Goal: Use online tool/utility: Utilize a website feature to perform a specific function

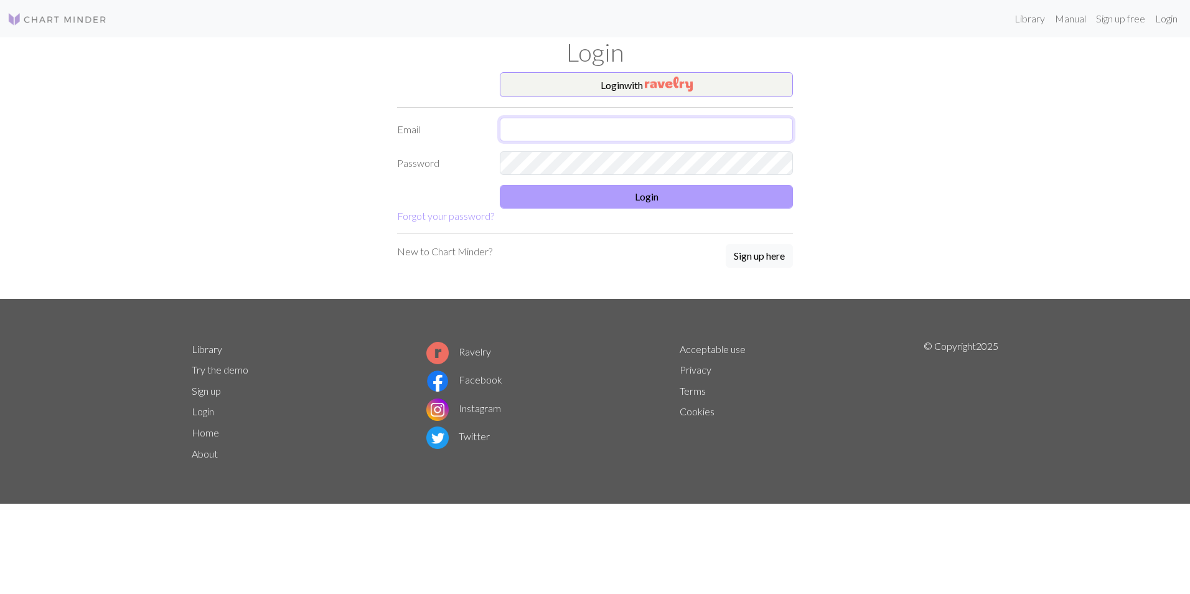
type input "[EMAIL_ADDRESS][DOMAIN_NAME]"
click at [574, 192] on button "Login" at bounding box center [646, 197] width 293 height 24
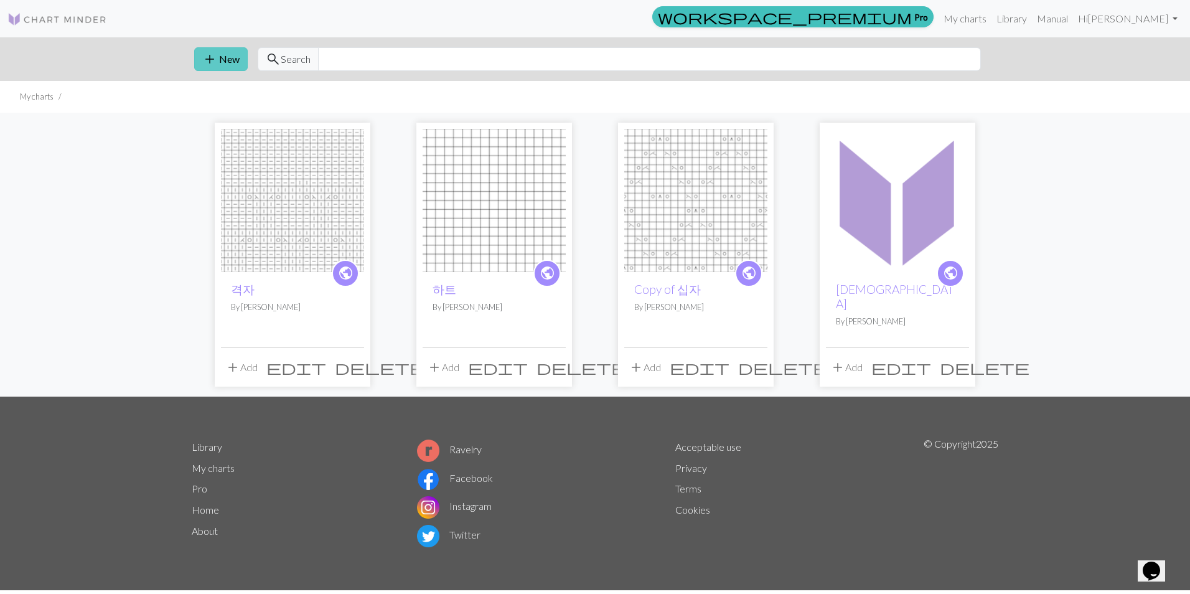
click at [210, 52] on span "add" at bounding box center [209, 58] width 15 height 17
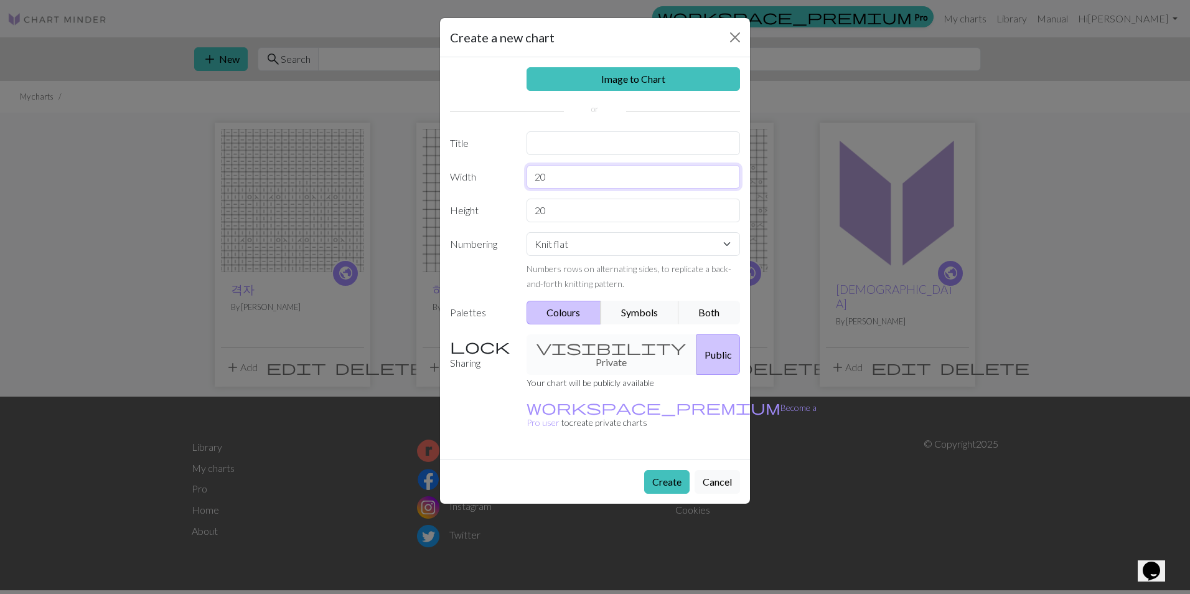
drag, startPoint x: 567, startPoint y: 180, endPoint x: 486, endPoint y: 175, distance: 81.7
click at [486, 175] on div "Width 20" at bounding box center [595, 177] width 305 height 24
type input "55"
click at [669, 470] on button "Create" at bounding box center [666, 482] width 45 height 24
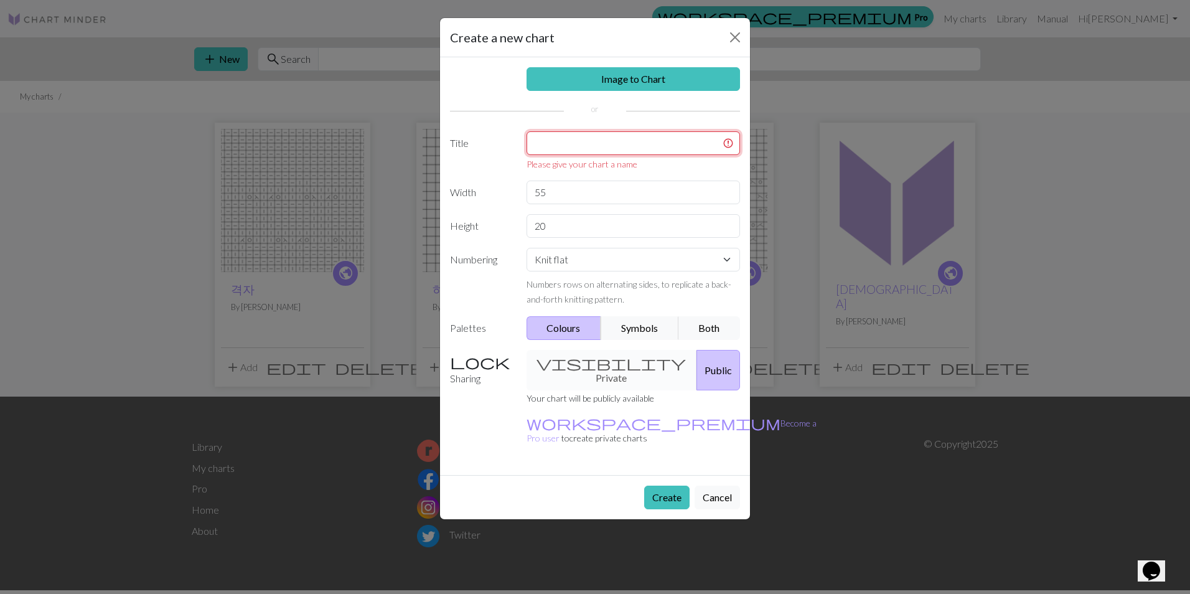
click at [629, 138] on input "text" at bounding box center [634, 143] width 214 height 24
type input "r"
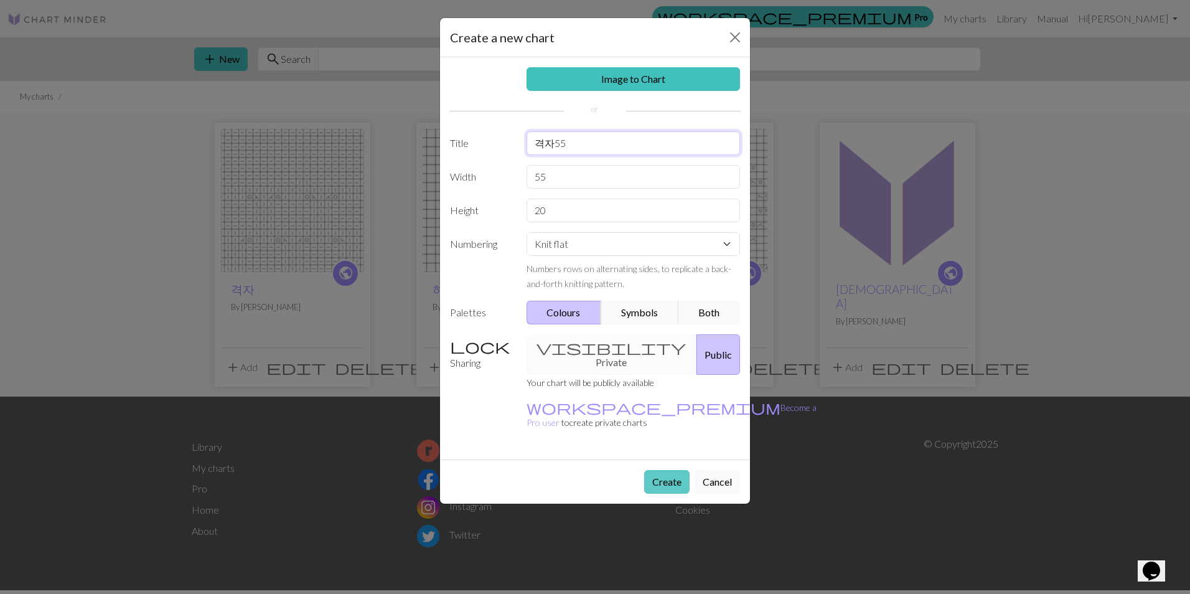
type input "격자55"
click at [669, 470] on button "Create" at bounding box center [666, 482] width 45 height 24
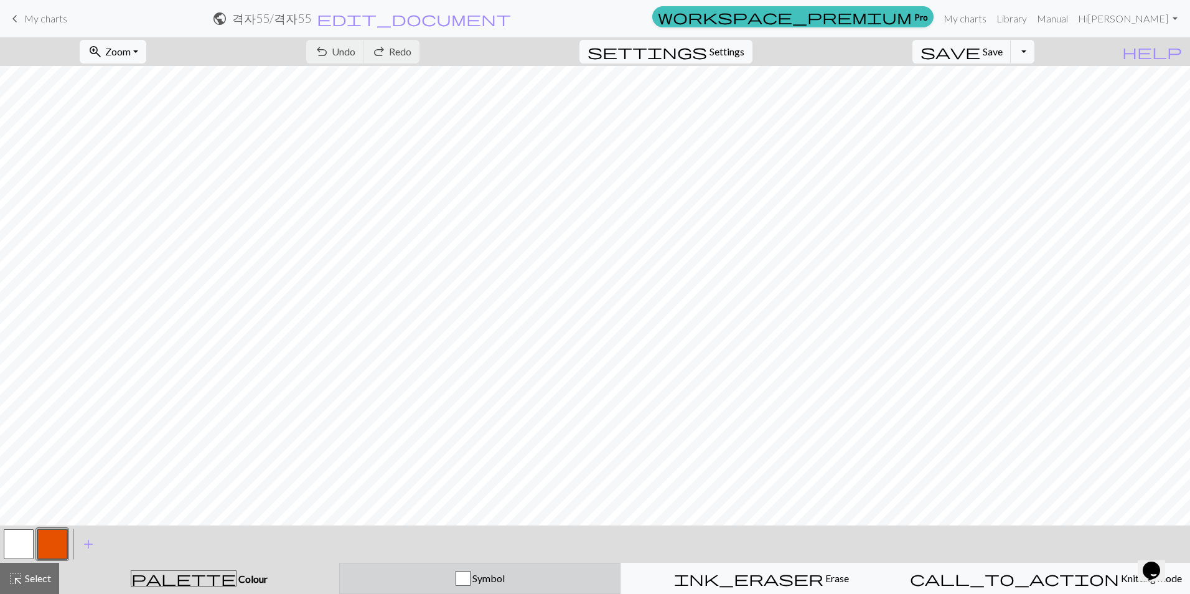
click at [571, 585] on div "Symbol" at bounding box center [479, 578] width 265 height 15
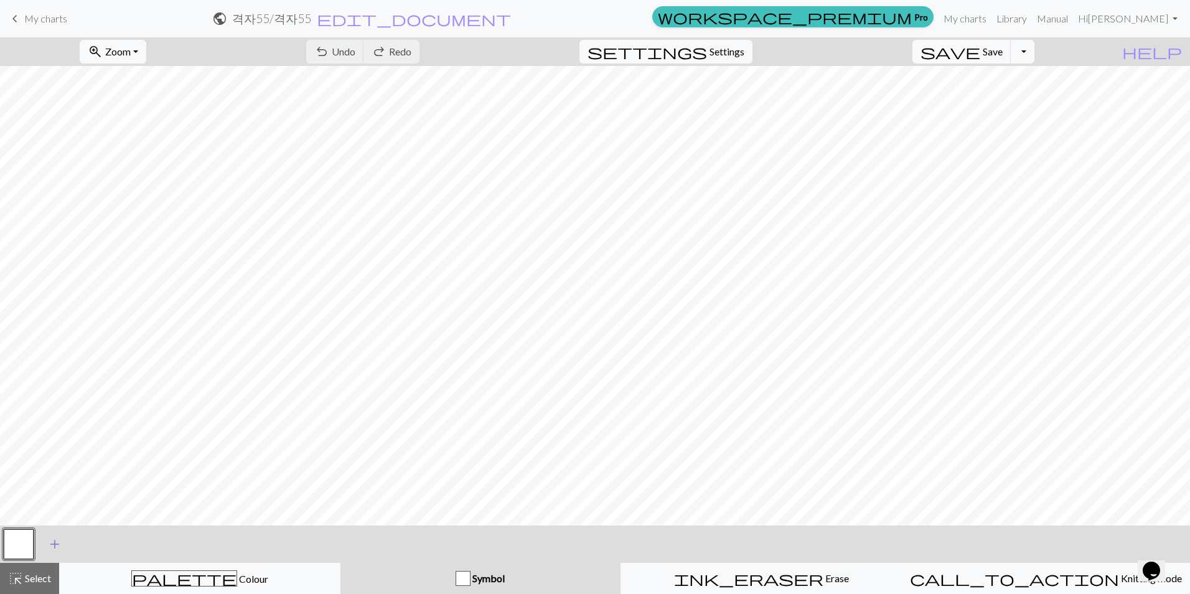
click at [52, 542] on span "add" at bounding box center [54, 543] width 15 height 17
click at [96, 545] on button "add Add a symbol" at bounding box center [88, 543] width 31 height 31
click at [121, 542] on span "add" at bounding box center [122, 543] width 15 height 17
click at [166, 546] on button "add Add a symbol" at bounding box center [155, 543] width 31 height 31
click at [26, 542] on button "button" at bounding box center [19, 544] width 30 height 30
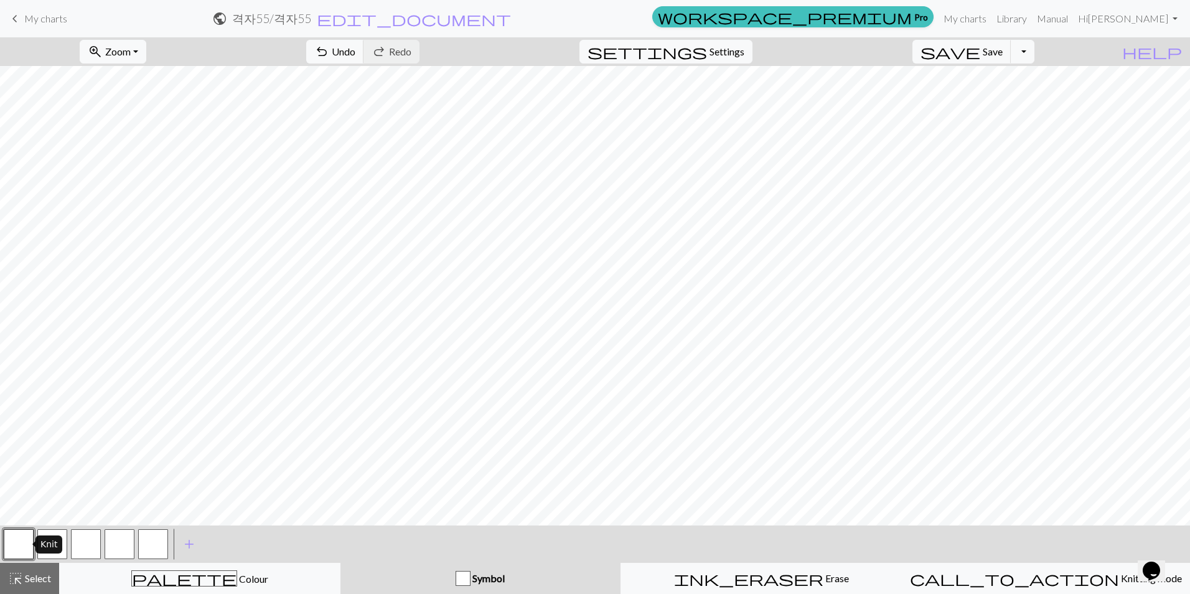
drag, startPoint x: 26, startPoint y: 542, endPoint x: 8, endPoint y: 538, distance: 17.7
click at [8, 538] on button "button" at bounding box center [19, 544] width 30 height 30
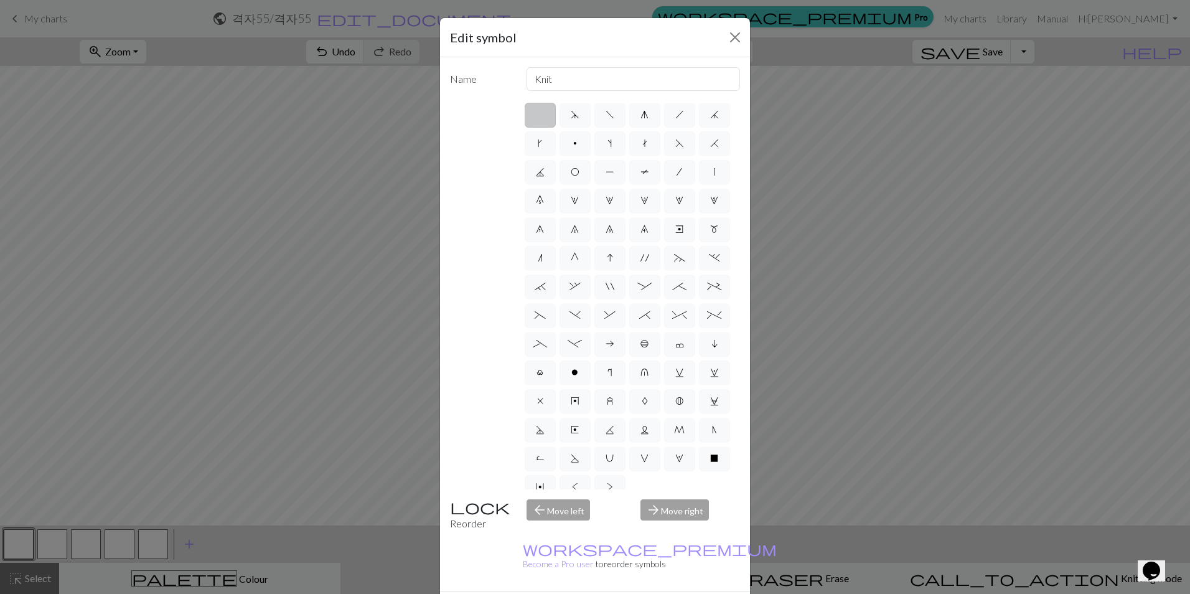
drag, startPoint x: 545, startPoint y: 169, endPoint x: 471, endPoint y: 250, distance: 109.3
click at [664, 156] on label "F" at bounding box center [679, 143] width 31 height 25
click at [675, 144] on input "F" at bounding box center [679, 140] width 8 height 8
radio input "true"
type input "ssk"
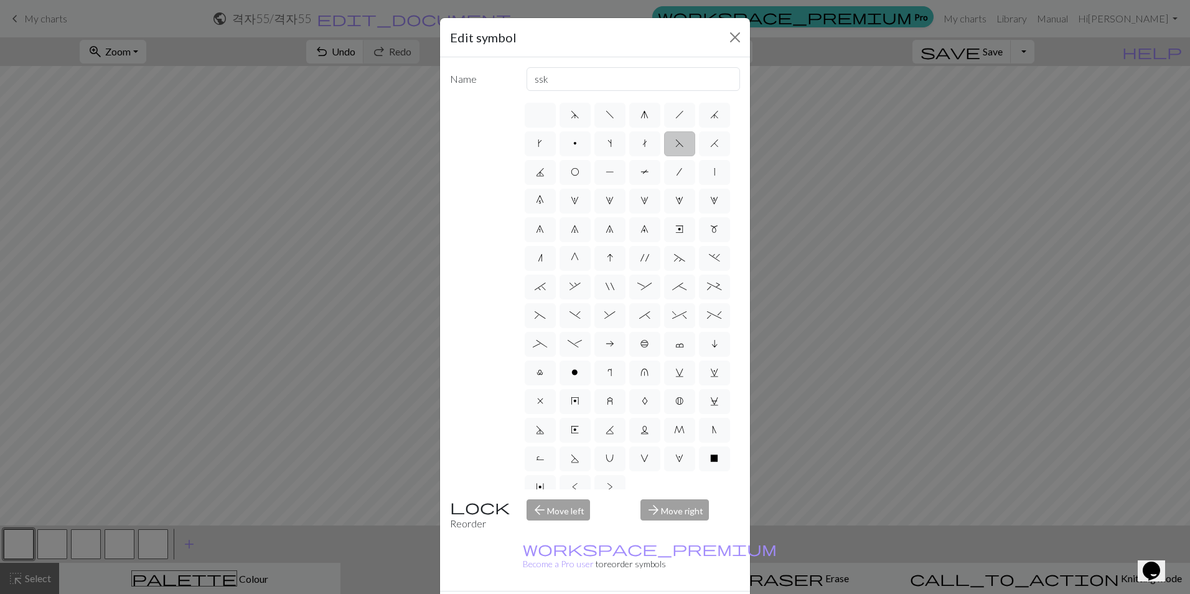
click at [675, 148] on span "F" at bounding box center [679, 143] width 9 height 10
click at [675, 144] on input "F" at bounding box center [679, 140] width 8 height 8
click at [675, 148] on span "F" at bounding box center [679, 143] width 9 height 10
click at [675, 144] on input "F" at bounding box center [679, 140] width 8 height 8
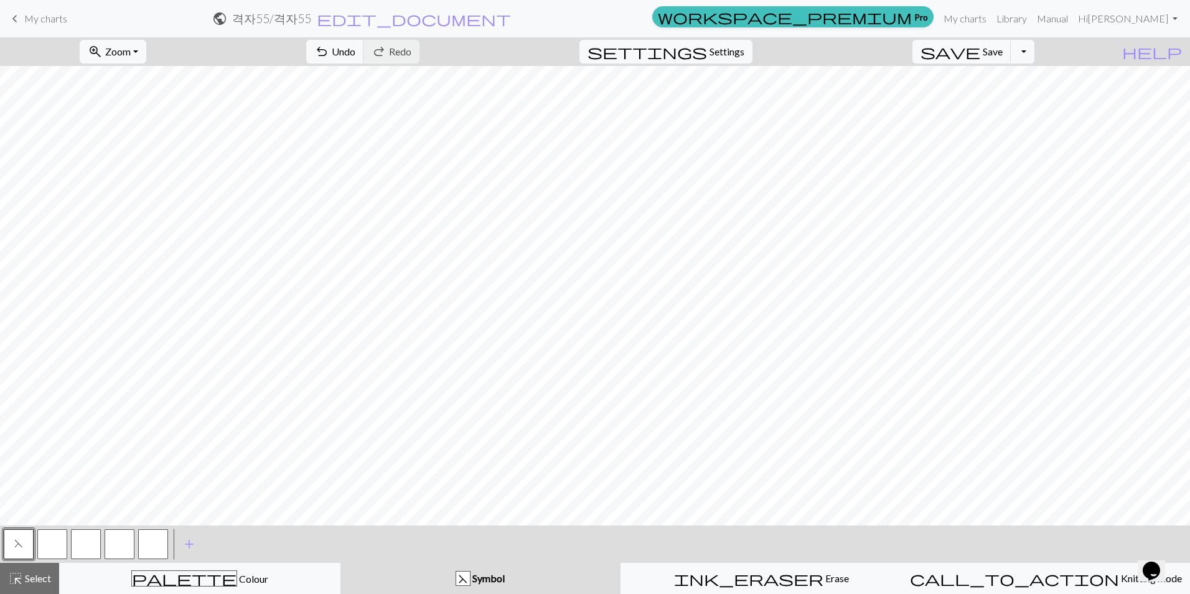
click at [46, 544] on button "button" at bounding box center [52, 544] width 30 height 30
click at [47, 545] on button "button" at bounding box center [52, 544] width 30 height 30
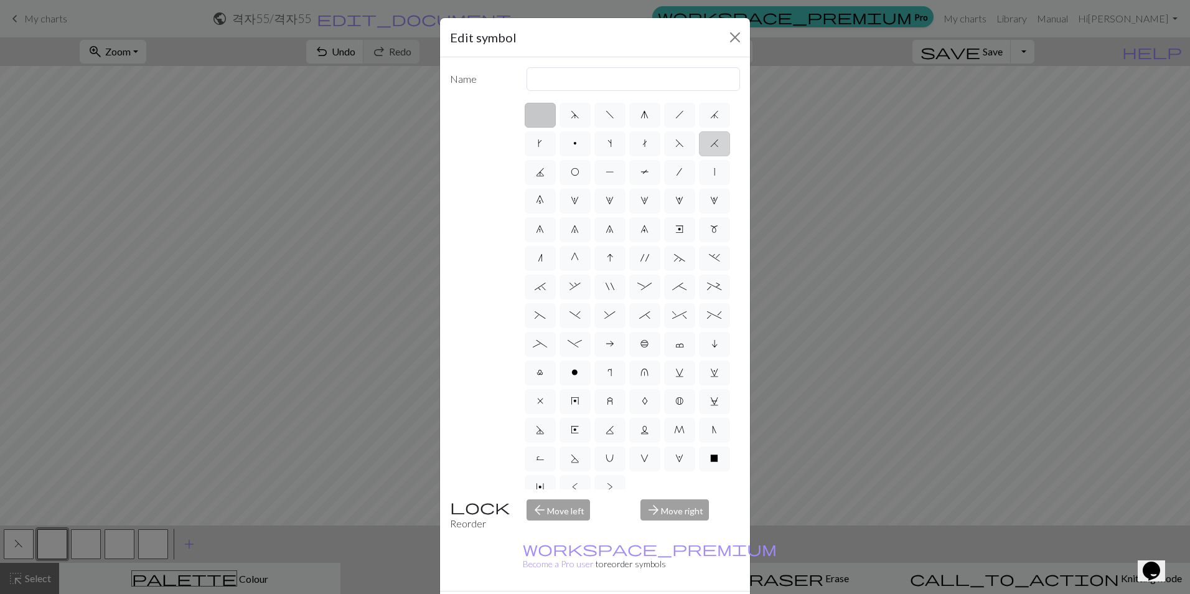
click at [710, 148] on span "H" at bounding box center [714, 143] width 9 height 10
click at [710, 144] on input "H" at bounding box center [714, 140] width 8 height 8
radio input "true"
type input "k2tog"
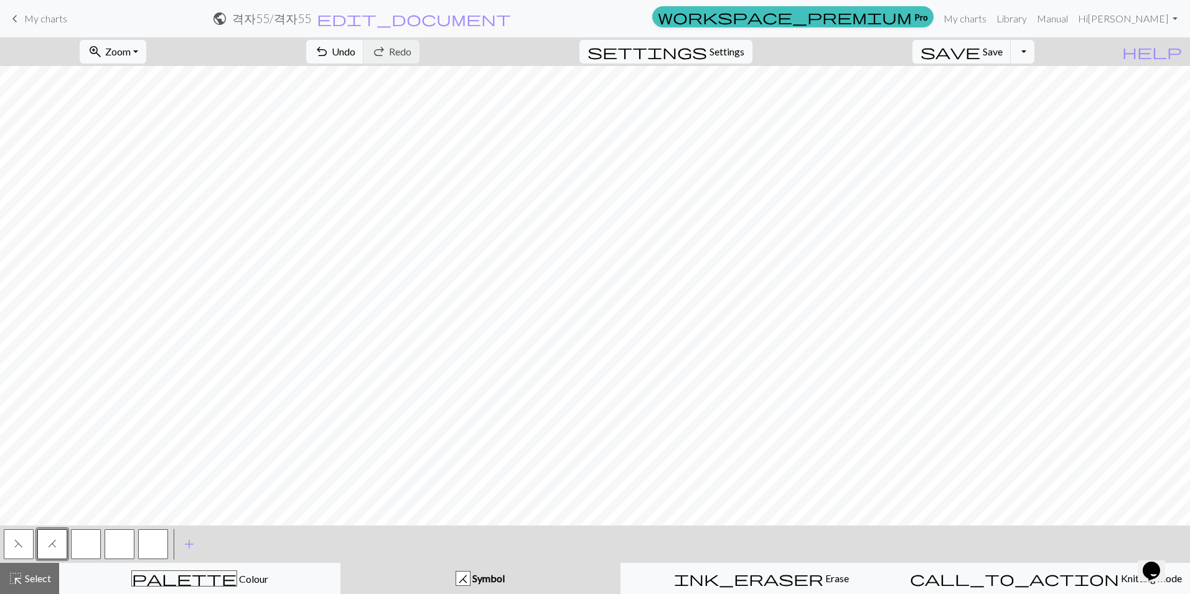
click at [13, 543] on button "F" at bounding box center [19, 544] width 30 height 30
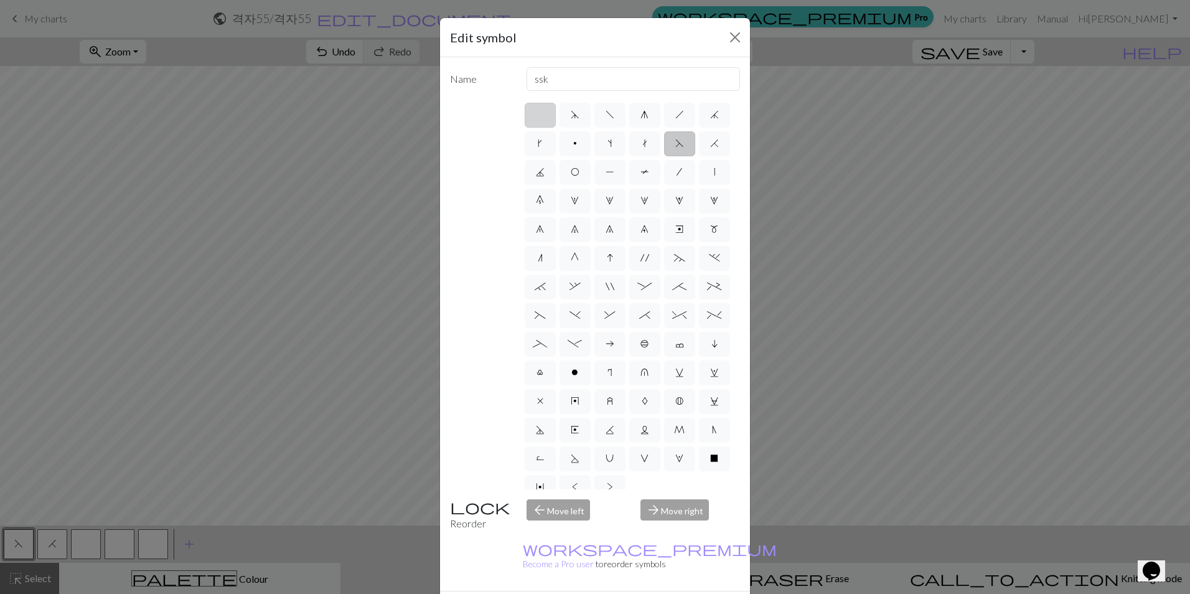
click at [527, 108] on label at bounding box center [540, 115] width 31 height 25
click at [540, 108] on input "radio" at bounding box center [544, 111] width 8 height 8
radio input "true"
type input "Knit"
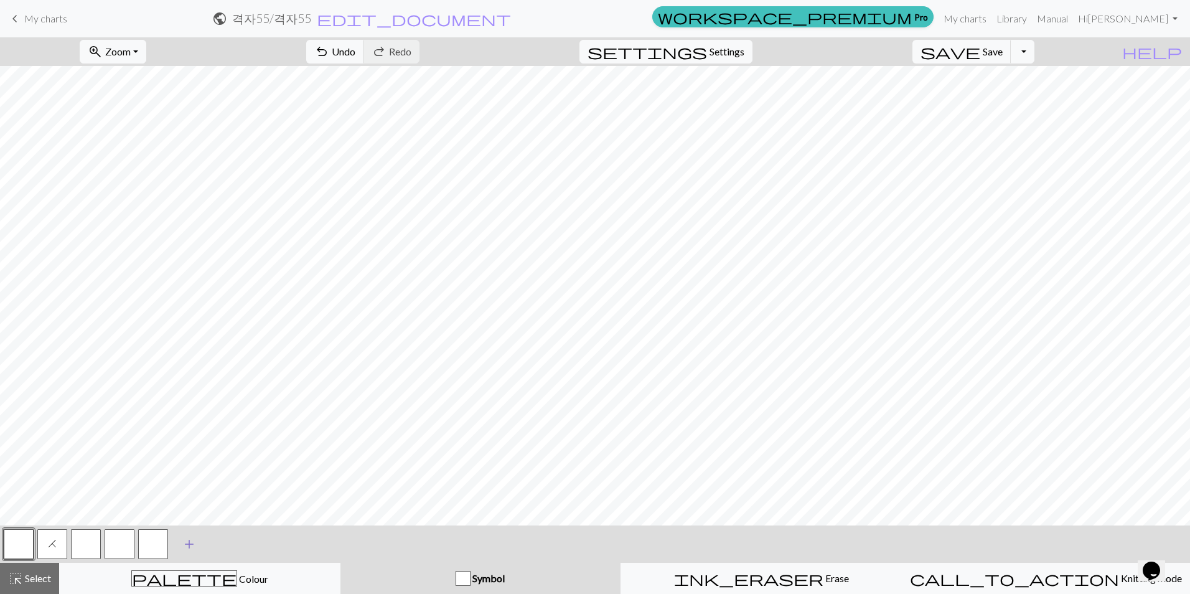
click at [194, 545] on span "add" at bounding box center [189, 543] width 15 height 17
click at [69, 542] on div "H" at bounding box center [103, 544] width 202 height 34
click at [83, 545] on button "button" at bounding box center [86, 544] width 30 height 30
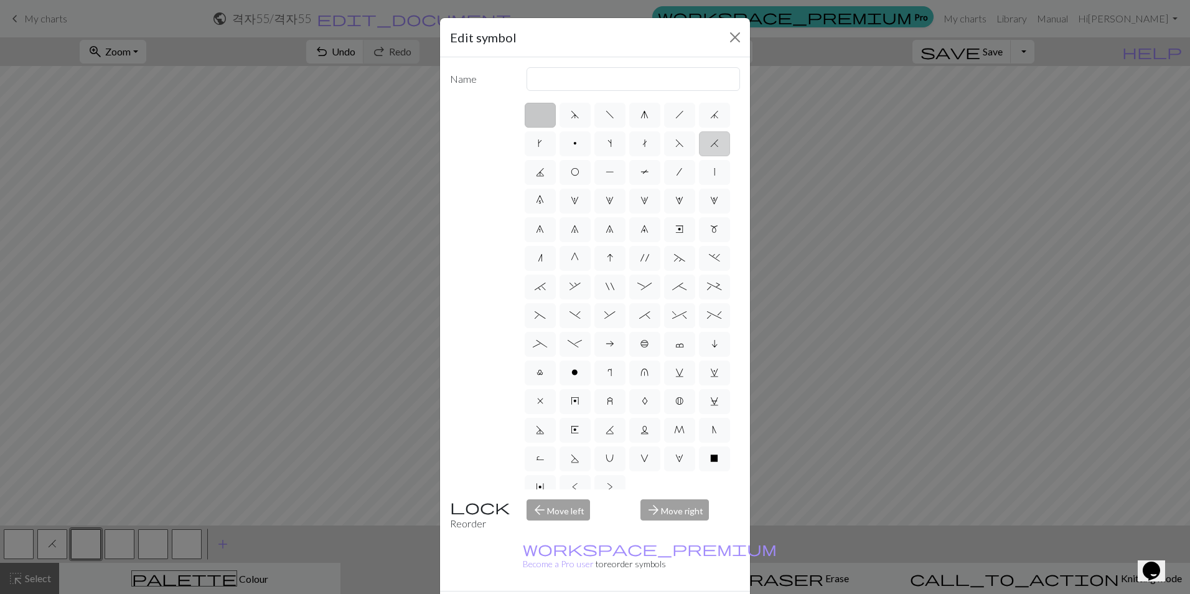
drag, startPoint x: 83, startPoint y: 545, endPoint x: 571, endPoint y: 172, distance: 614.3
click at [710, 148] on span "H" at bounding box center [714, 143] width 9 height 10
click at [710, 144] on input "H" at bounding box center [714, 140] width 8 height 8
radio input "true"
type input "k2tog"
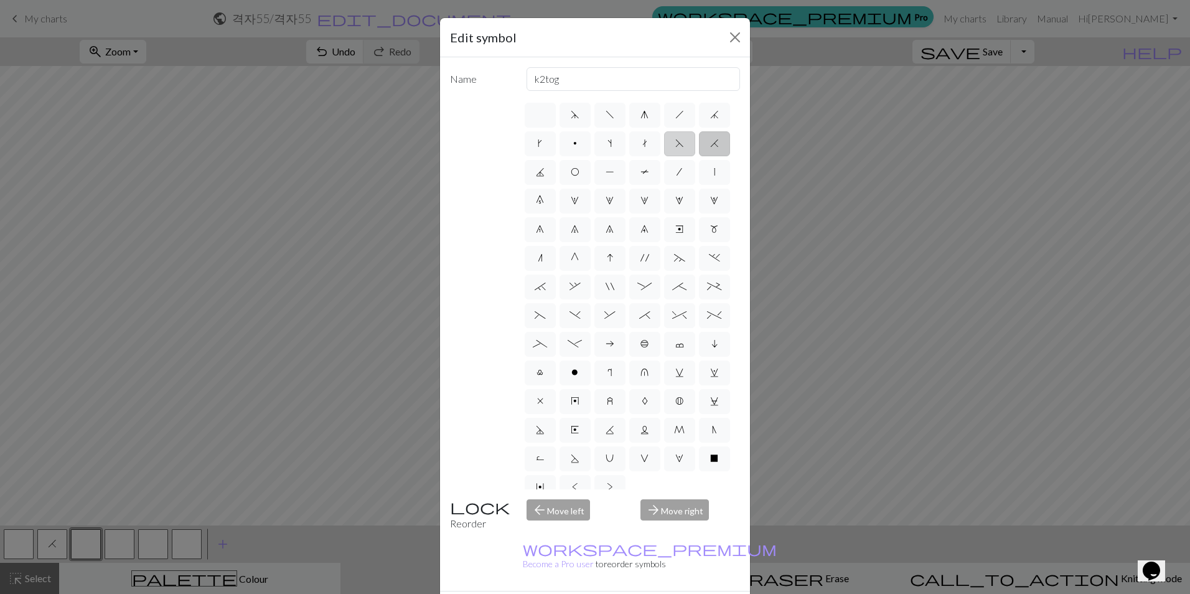
click at [664, 156] on label "F" at bounding box center [679, 143] width 31 height 25
click at [675, 144] on input "F" at bounding box center [679, 140] width 8 height 8
radio input "true"
type input "ssk"
click at [670, 593] on html "This website uses cookies to ensure you get the best experience on our website.…" at bounding box center [595, 297] width 1190 height 594
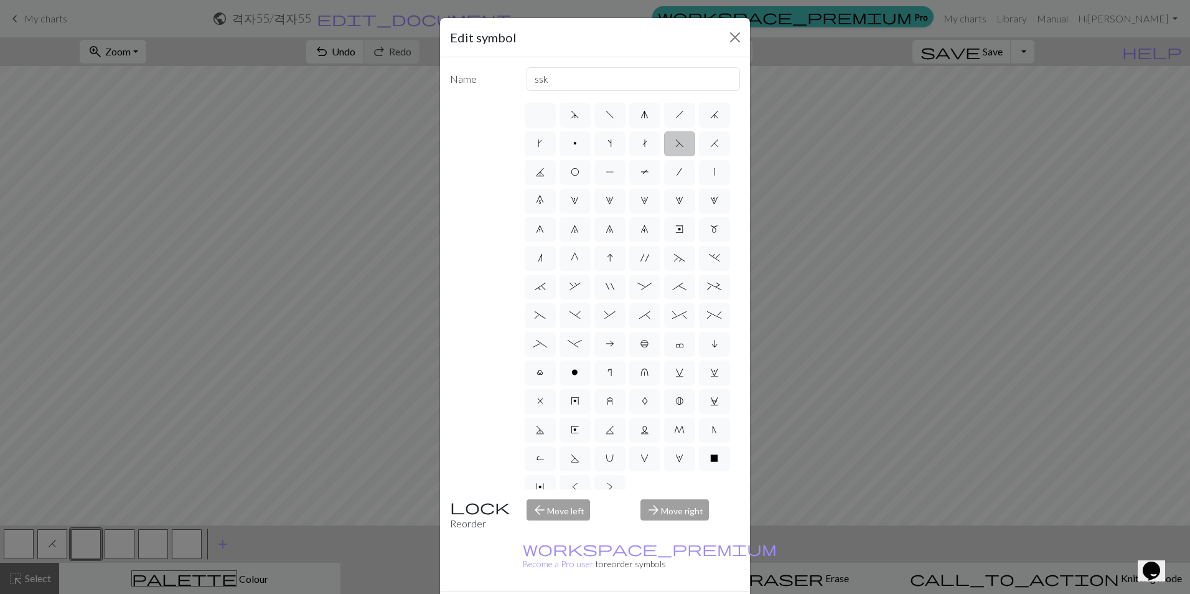
drag, startPoint x: 671, startPoint y: 589, endPoint x: 614, endPoint y: 574, distance: 58.7
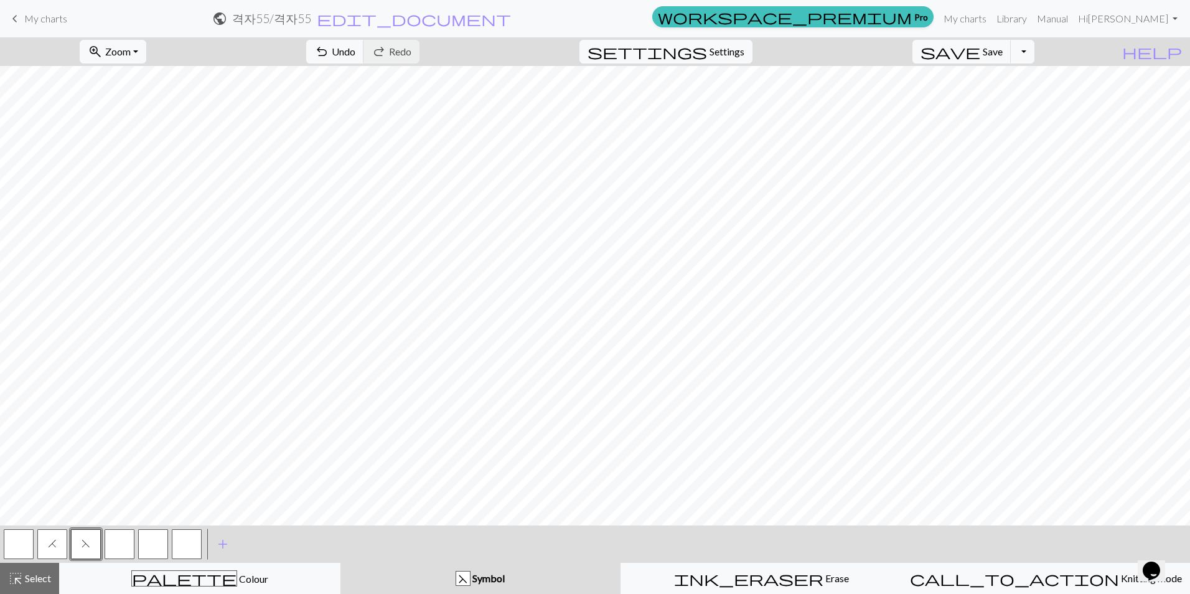
click at [125, 538] on button "button" at bounding box center [120, 544] width 30 height 30
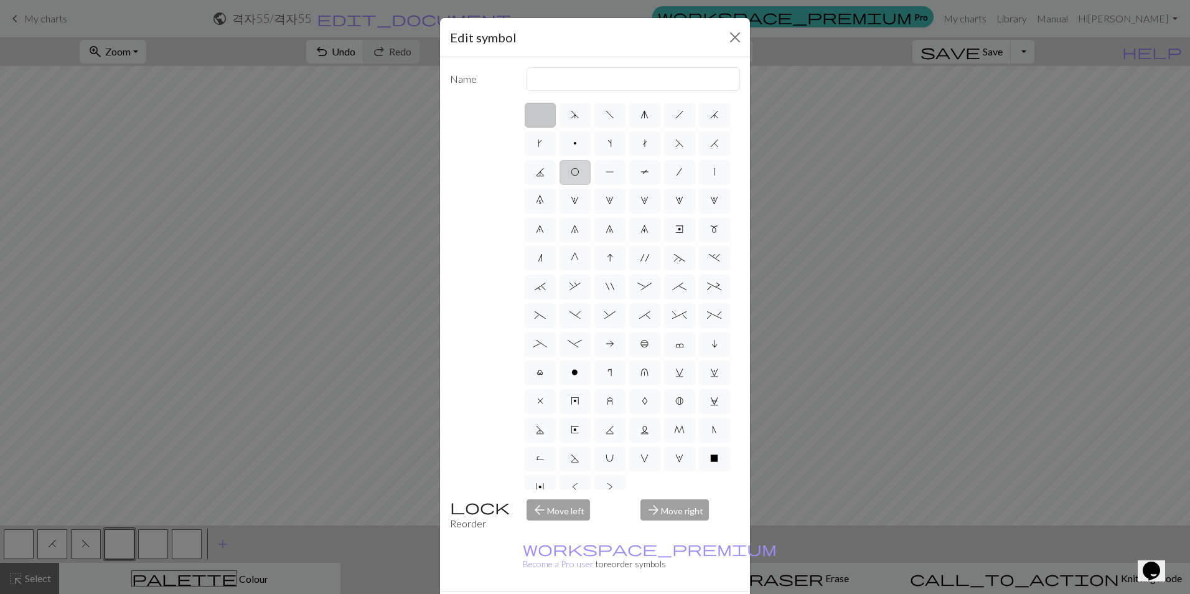
click at [591, 164] on label "O" at bounding box center [575, 172] width 31 height 25
click at [579, 164] on input "O" at bounding box center [575, 168] width 8 height 8
radio input "true"
type input "yo"
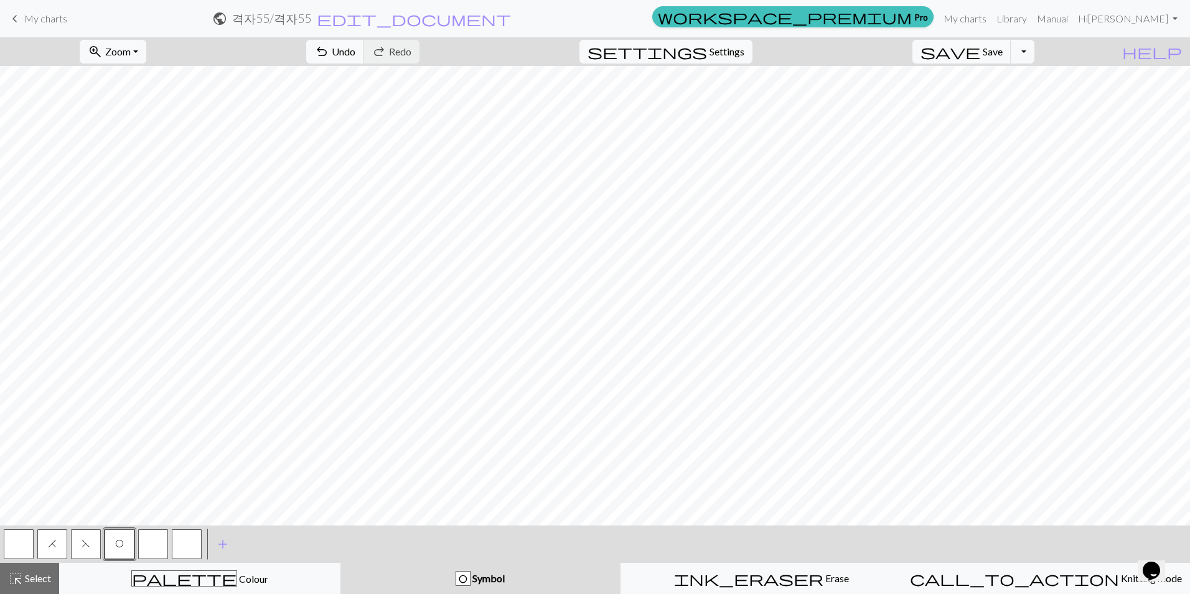
click at [159, 537] on button "button" at bounding box center [153, 544] width 30 height 30
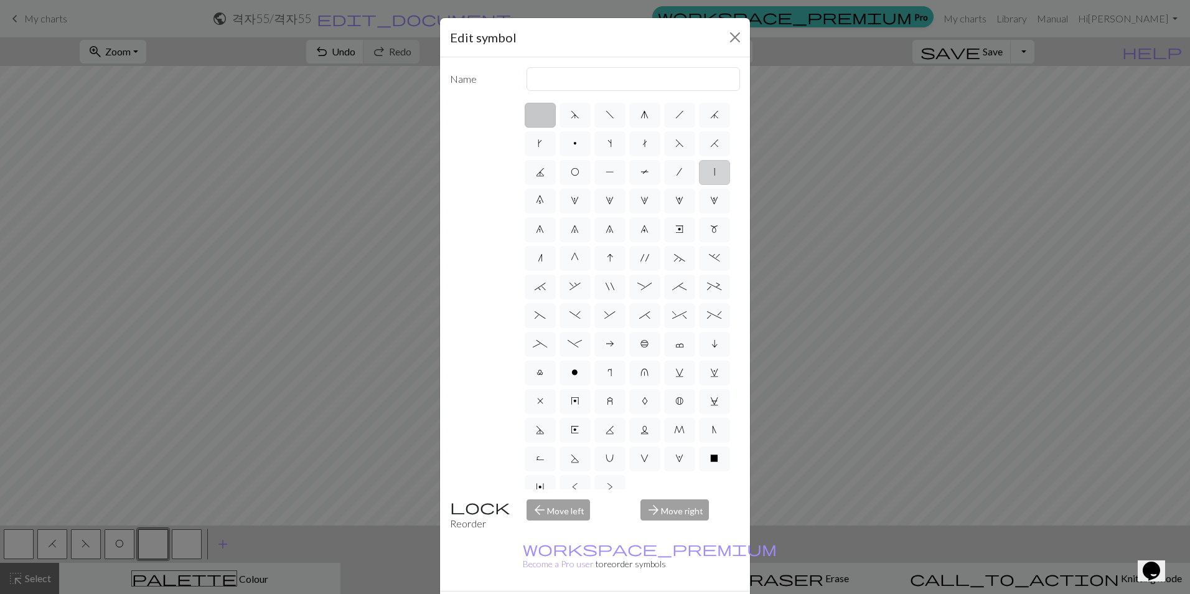
click at [714, 177] on span "|" at bounding box center [714, 172] width 1 height 10
click at [714, 172] on input "|" at bounding box center [718, 168] width 8 height 8
radio input "true"
type input "slip stitch"
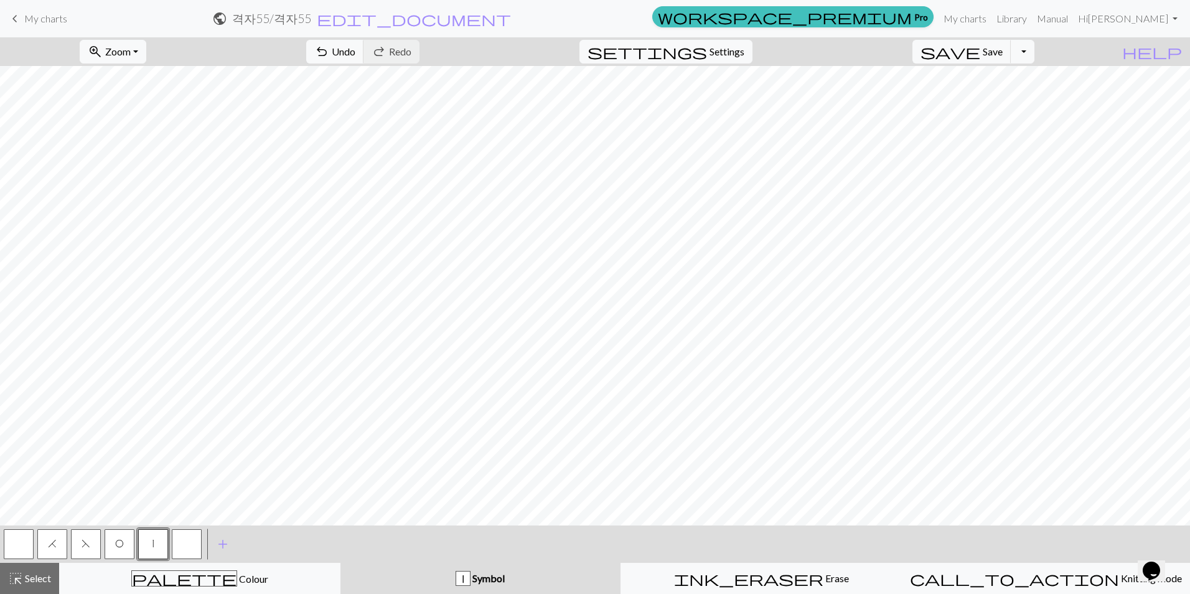
click at [186, 547] on button "button" at bounding box center [187, 544] width 30 height 30
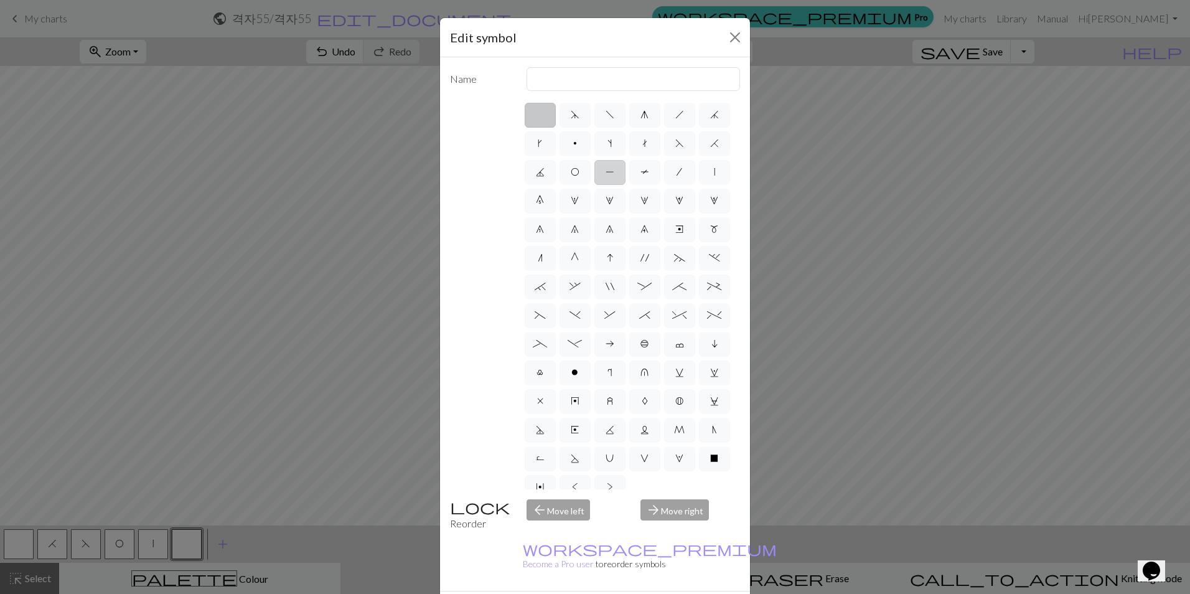
click at [614, 172] on span "P" at bounding box center [610, 172] width 9 height 10
click at [614, 172] on input "P" at bounding box center [610, 168] width 8 height 8
radio input "true"
type input "purl"
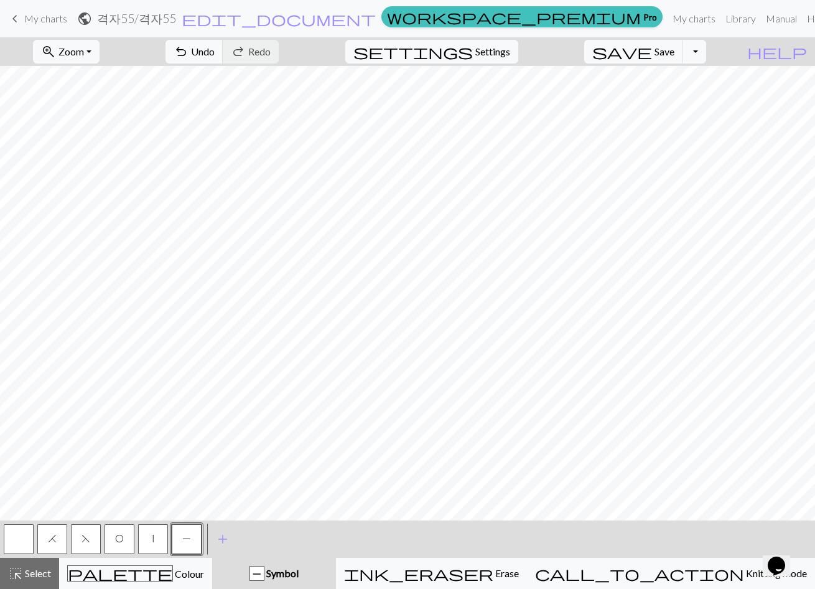
click at [162, 539] on button "|" at bounding box center [153, 539] width 30 height 30
click at [116, 530] on button "O" at bounding box center [120, 539] width 30 height 30
click at [154, 533] on button "|" at bounding box center [153, 539] width 30 height 30
click at [33, 535] on button "button" at bounding box center [19, 539] width 30 height 30
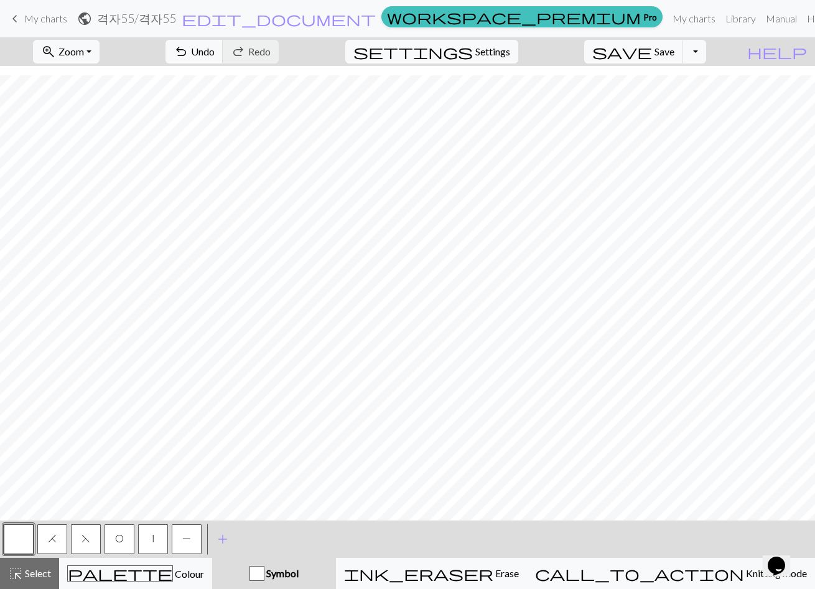
click at [164, 537] on button "|" at bounding box center [153, 539] width 30 height 30
click at [29, 536] on button "button" at bounding box center [19, 539] width 30 height 30
click at [148, 528] on button "|" at bounding box center [153, 539] width 30 height 30
click at [54, 540] on span "H" at bounding box center [52, 538] width 9 height 10
click at [80, 547] on button "F" at bounding box center [86, 539] width 30 height 30
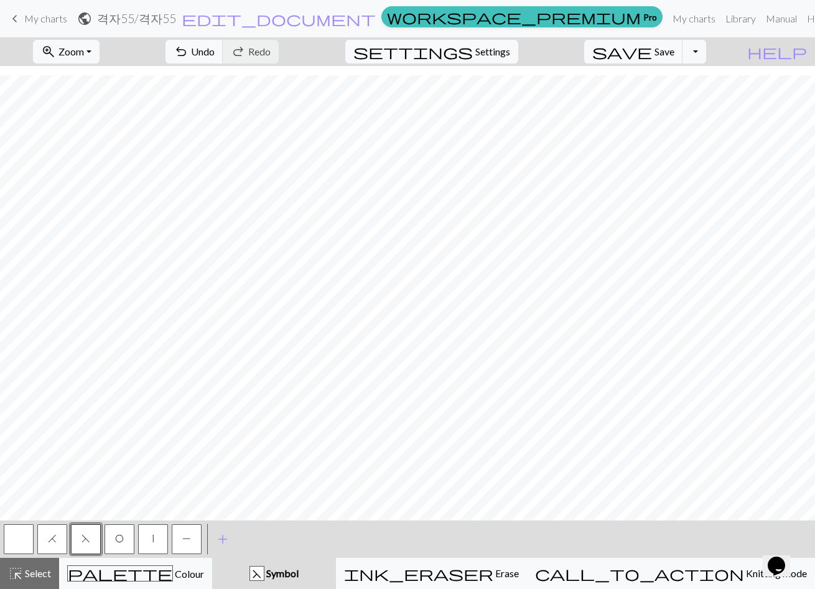
click at [109, 537] on button "O" at bounding box center [120, 539] width 30 height 30
click at [70, 541] on div "F" at bounding box center [86, 539] width 34 height 34
click at [77, 538] on button "F" at bounding box center [86, 539] width 30 height 30
click at [57, 540] on button "H" at bounding box center [52, 539] width 30 height 30
click at [189, 543] on button "P" at bounding box center [187, 539] width 30 height 30
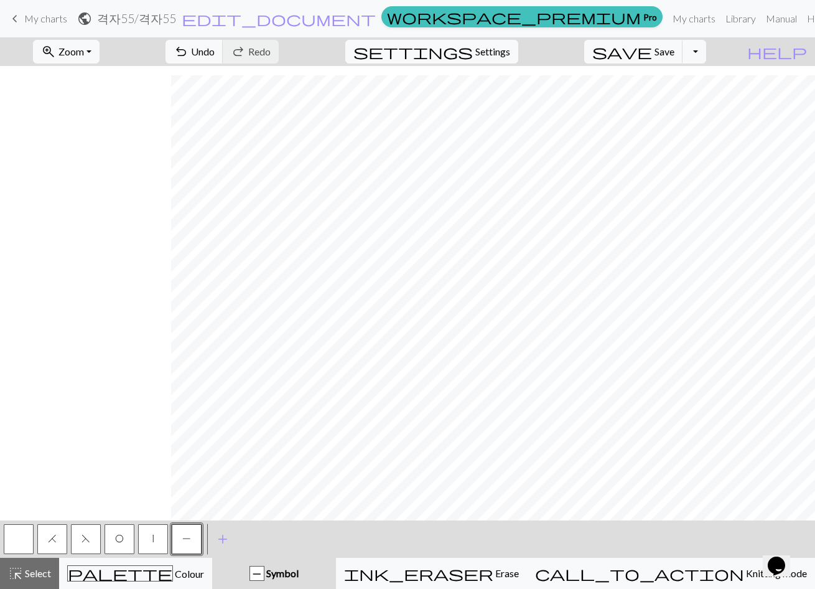
scroll to position [9, 171]
click at [160, 537] on button "|" at bounding box center [153, 539] width 30 height 30
click at [176, 537] on button "P" at bounding box center [187, 539] width 30 height 30
click at [149, 532] on button "|" at bounding box center [153, 539] width 30 height 30
click at [473, 59] on span "settings" at bounding box center [414, 51] width 120 height 17
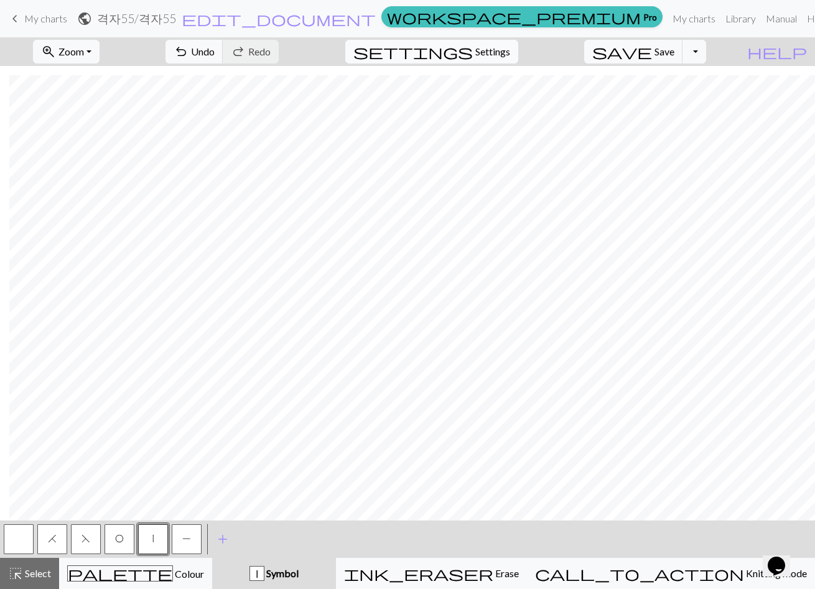
select select "aran"
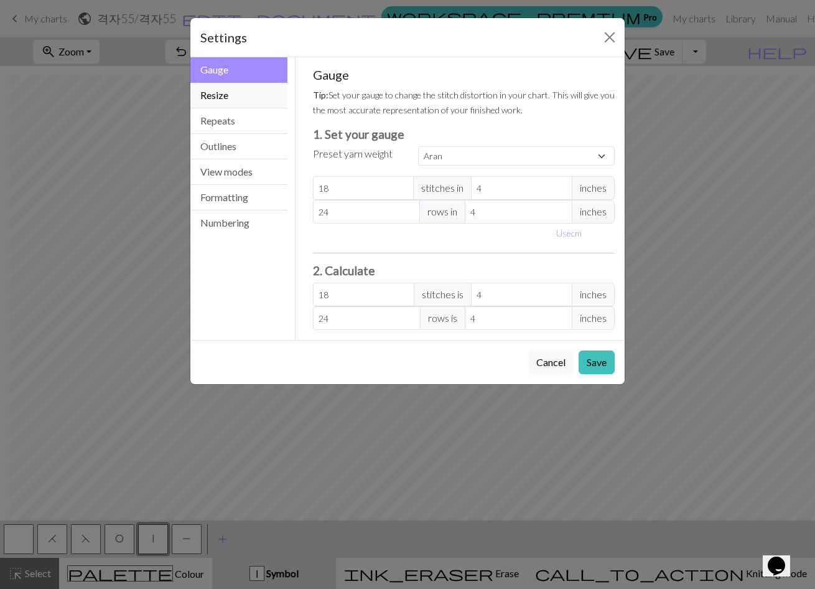
click at [255, 95] on button "Resize" at bounding box center [238, 96] width 97 height 26
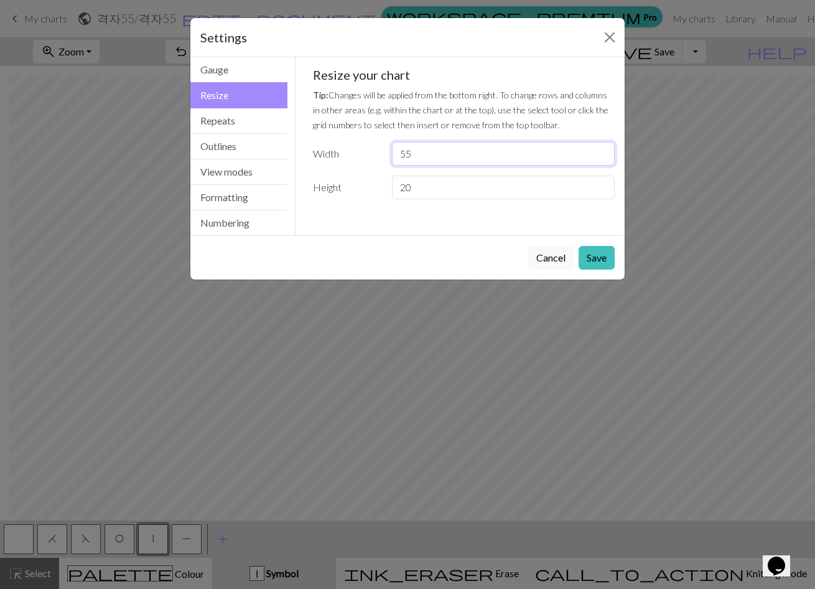
drag, startPoint x: 437, startPoint y: 149, endPoint x: 365, endPoint y: 152, distance: 72.3
click at [365, 152] on div "Width 55" at bounding box center [464, 154] width 317 height 24
type input "2"
type input "54"
click at [583, 247] on button "Save" at bounding box center [597, 258] width 36 height 24
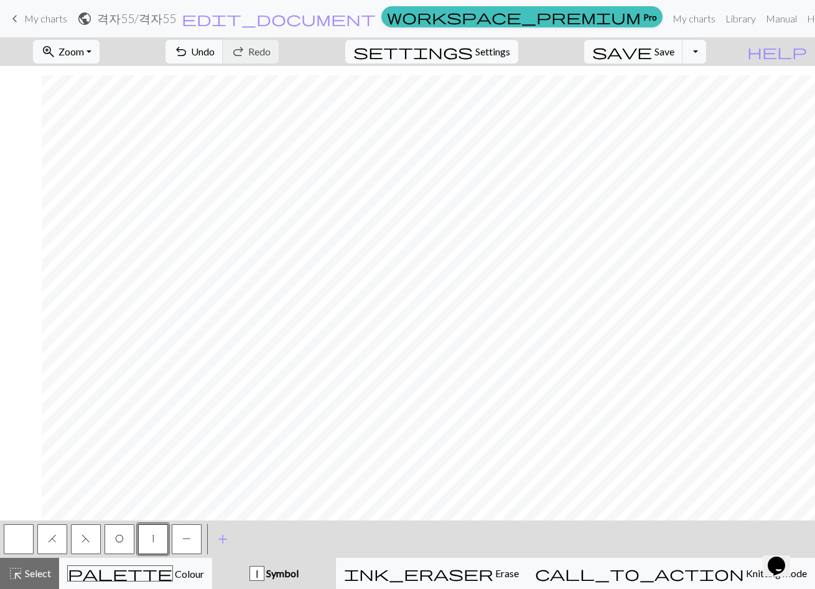
scroll to position [9, 154]
click at [185, 534] on span "P" at bounding box center [186, 538] width 9 height 10
click at [510, 52] on span "Settings" at bounding box center [493, 51] width 35 height 15
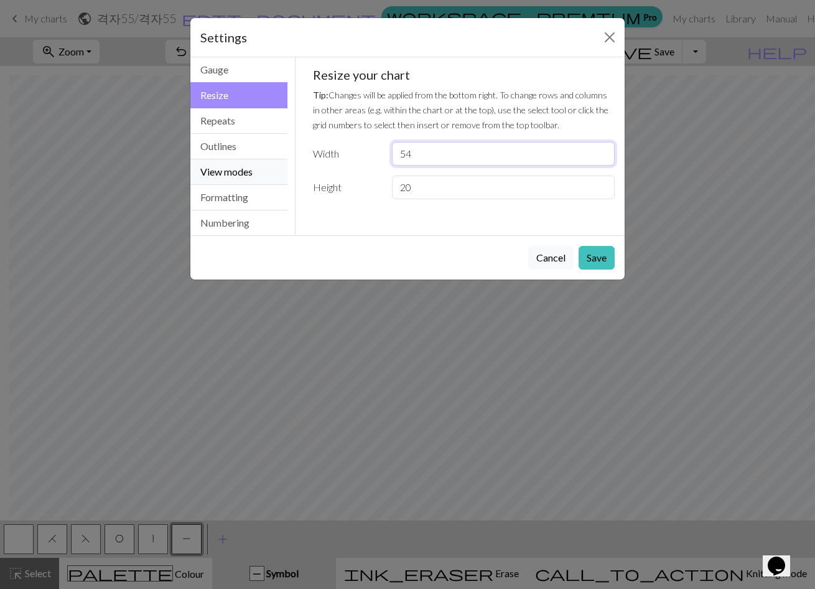
drag, startPoint x: 431, startPoint y: 154, endPoint x: 197, endPoint y: 166, distance: 234.4
click at [197, 166] on div "Resize Gauge Resize Repeats Outlines View modes Formatting Numbering Gauge Resi…" at bounding box center [407, 146] width 449 height 178
type input "3"
type input "53"
click at [591, 253] on button "Save" at bounding box center [597, 258] width 36 height 24
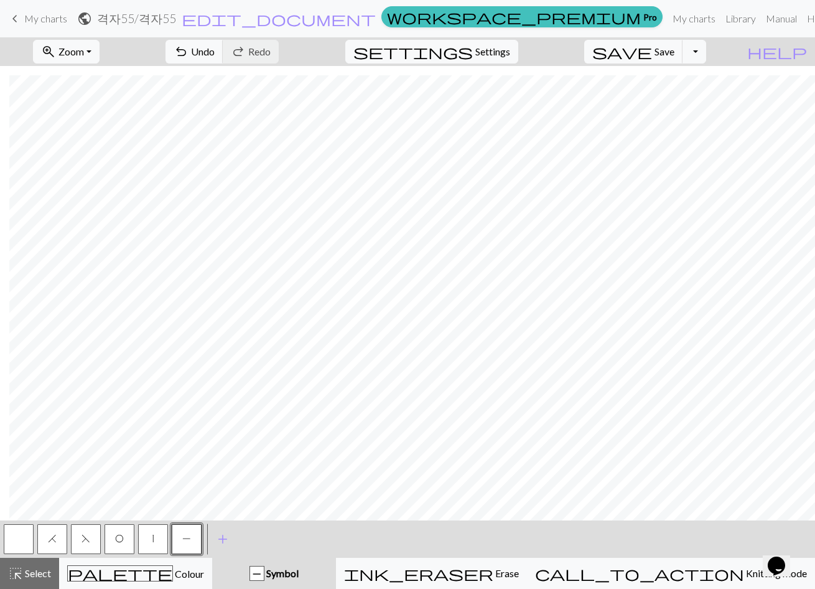
scroll to position [9, 138]
click at [161, 547] on button "|" at bounding box center [153, 539] width 30 height 30
drag, startPoint x: 180, startPoint y: 544, endPoint x: 218, endPoint y: 524, distance: 43.4
click at [181, 544] on button "P" at bounding box center [187, 539] width 30 height 30
click at [128, 538] on button "O" at bounding box center [120, 539] width 30 height 30
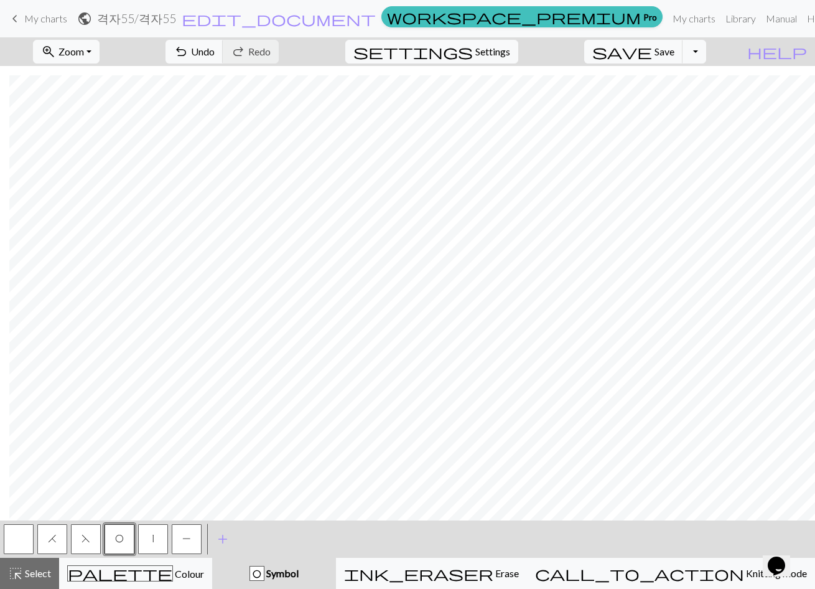
click at [78, 535] on button "F" at bounding box center [86, 539] width 30 height 30
click at [56, 541] on span "H" at bounding box center [52, 538] width 9 height 10
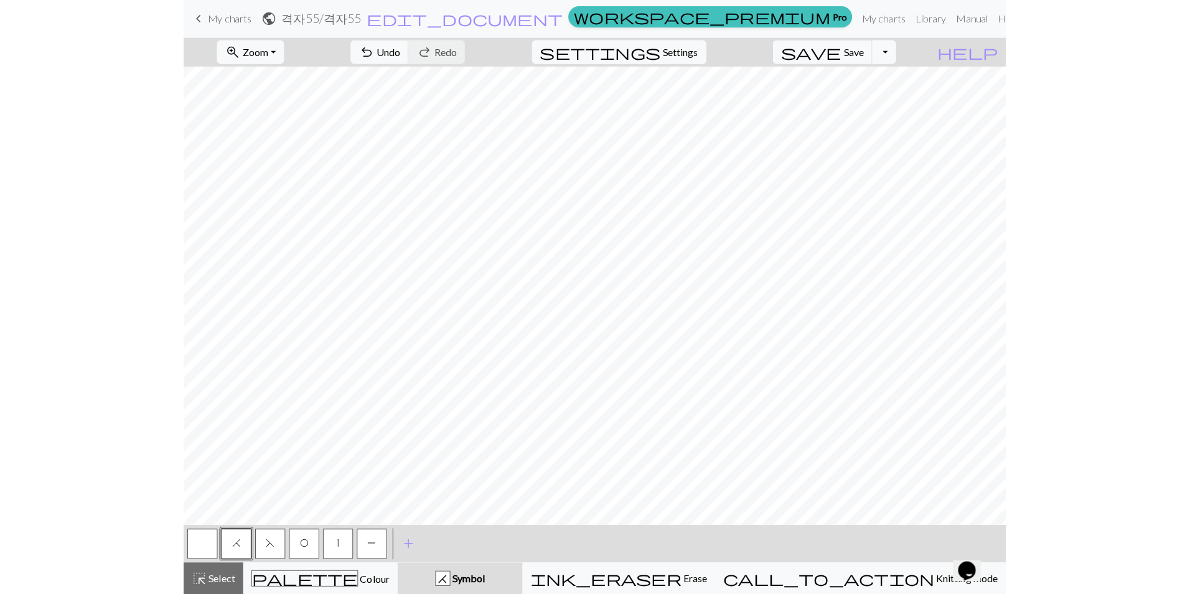
scroll to position [0, 0]
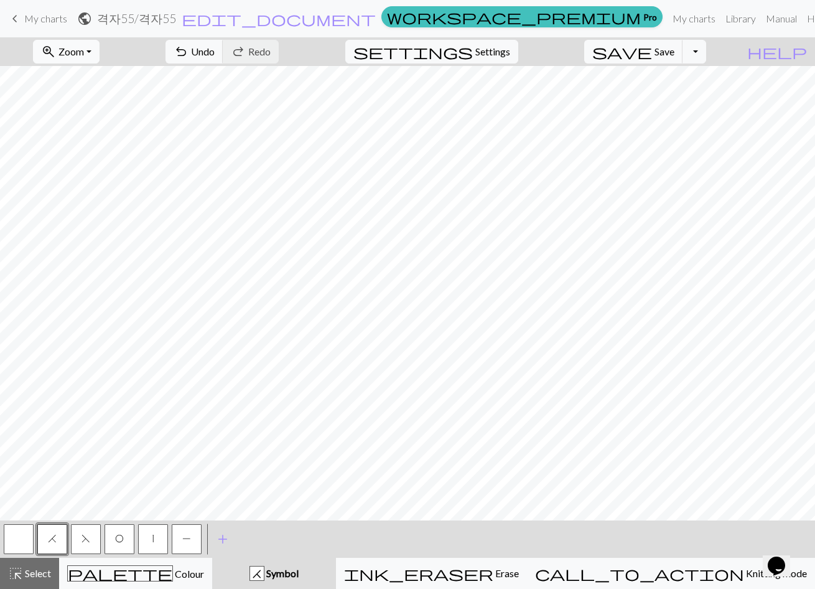
click at [83, 62] on button "zoom_in Zoom Zoom" at bounding box center [66, 52] width 67 height 24
click at [90, 83] on button "Fit all" at bounding box center [83, 79] width 98 height 20
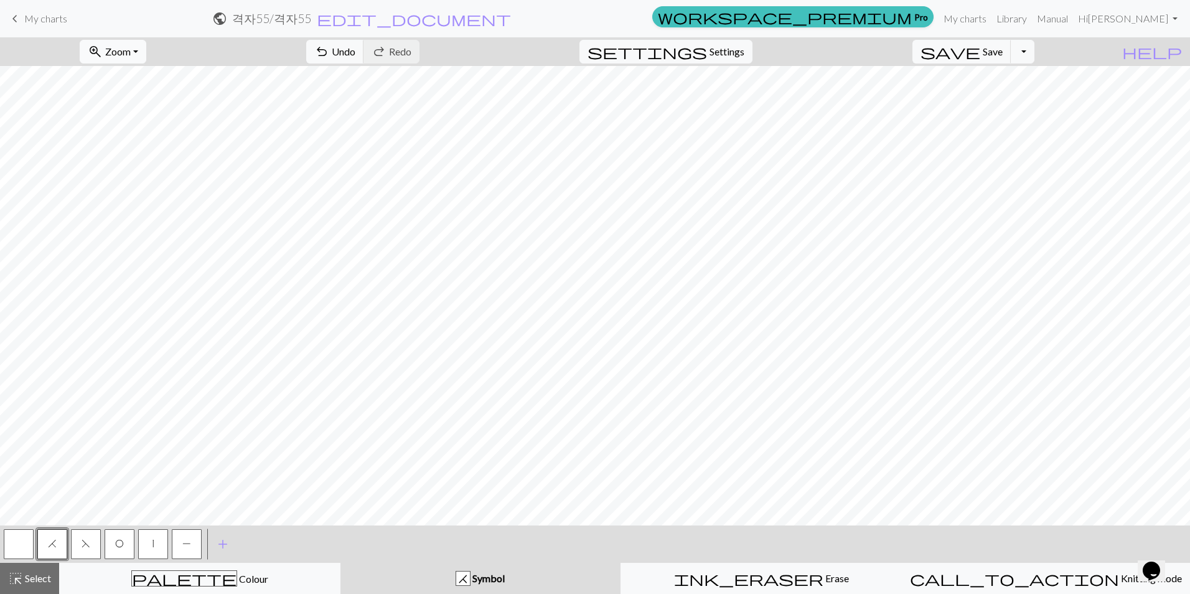
click at [113, 60] on button "zoom_in Zoom Zoom" at bounding box center [113, 52] width 67 height 24
click at [145, 167] on button "100%" at bounding box center [129, 169] width 98 height 20
click at [139, 57] on button "zoom_in Zoom Zoom" at bounding box center [113, 52] width 67 height 24
click at [137, 186] on button "150%" at bounding box center [129, 189] width 98 height 20
click at [131, 49] on span "Zoom" at bounding box center [118, 51] width 26 height 12
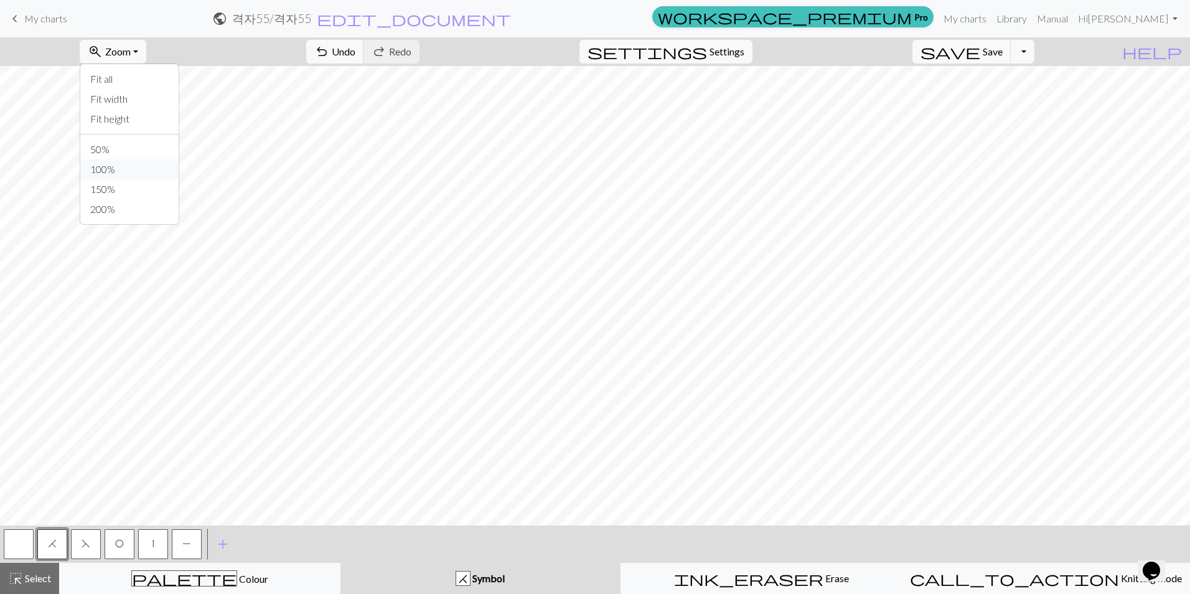
click at [144, 169] on button "100%" at bounding box center [129, 169] width 98 height 20
